Goal: Transaction & Acquisition: Purchase product/service

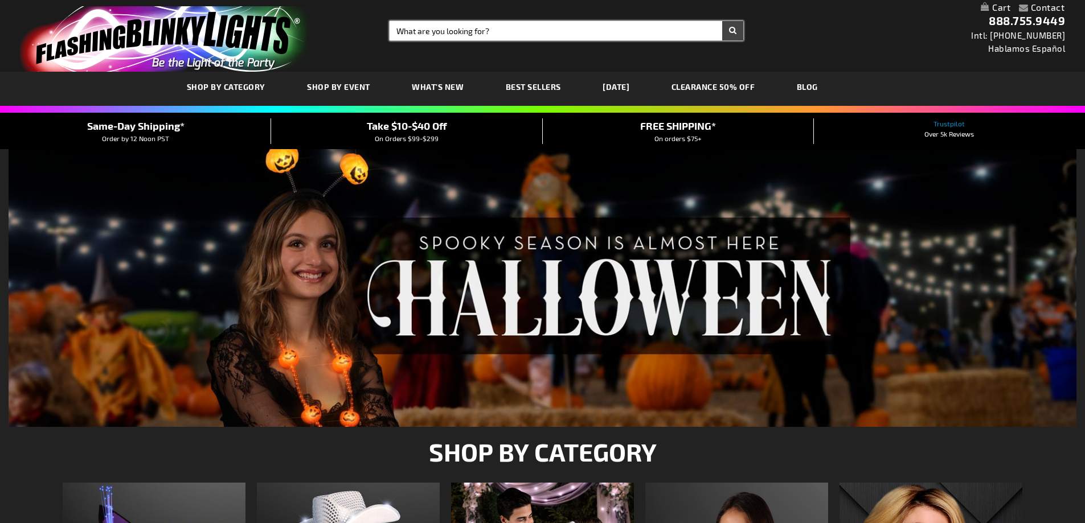
click at [517, 31] on input "Search" at bounding box center [566, 30] width 354 height 19
type input "gold beads"
click at [722, 21] on button "Search" at bounding box center [732, 30] width 21 height 19
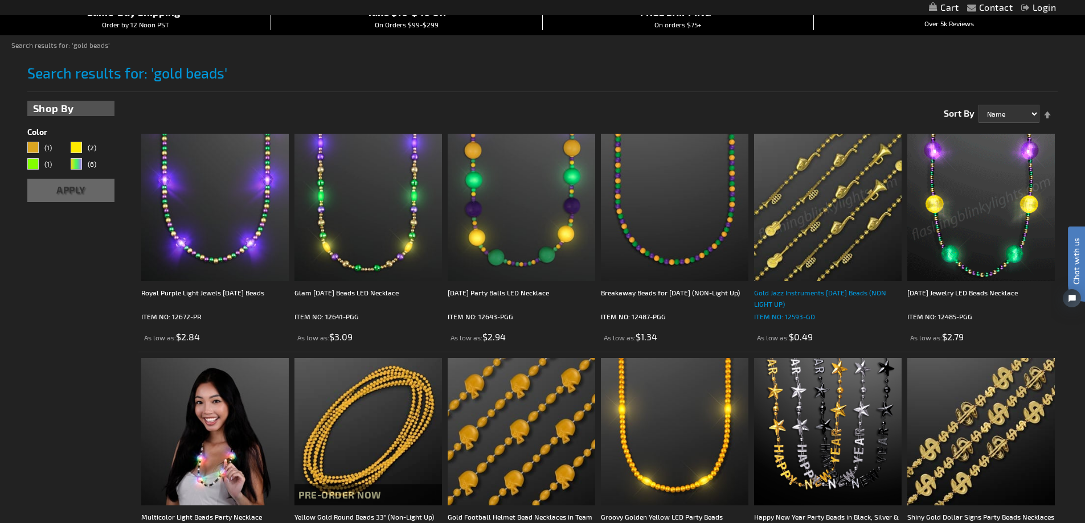
click at [787, 301] on div "Gold Jazz Instruments Mardi Gras Beads (NON LIGHT UP)" at bounding box center [827, 298] width 147 height 23
